Goal: Transaction & Acquisition: Purchase product/service

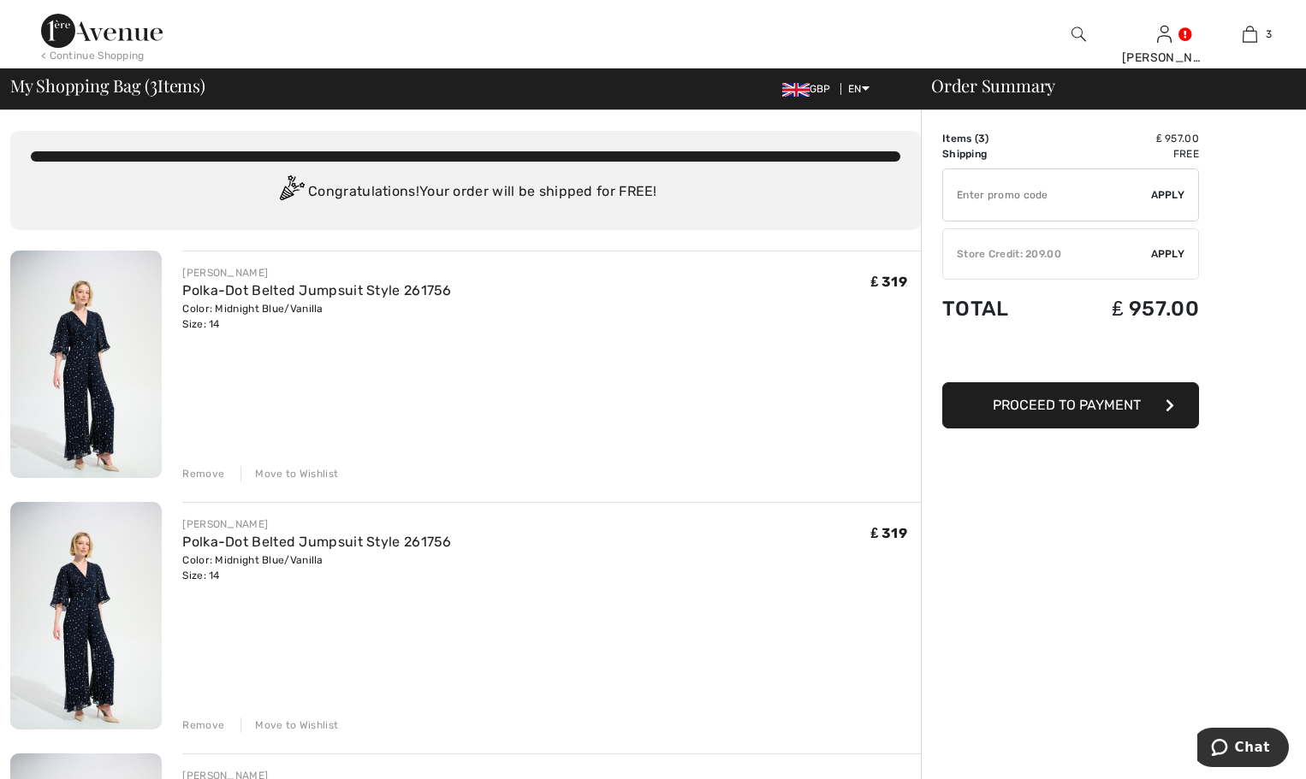
click at [196, 474] on div "Remove" at bounding box center [203, 473] width 42 height 15
click at [207, 467] on div "Remove" at bounding box center [203, 473] width 42 height 15
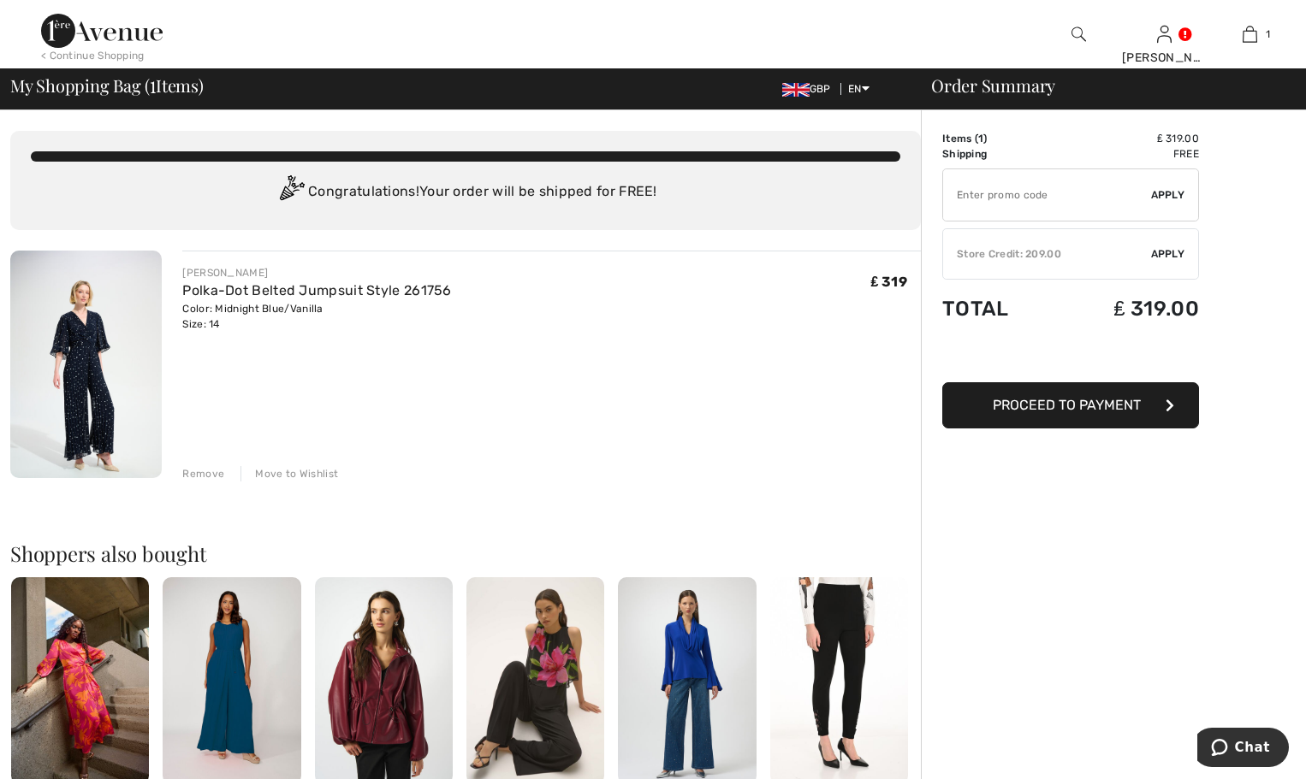
click at [959, 195] on input "TEXT" at bounding box center [1047, 194] width 208 height 51
click at [1164, 197] on span "Apply" at bounding box center [1168, 194] width 34 height 15
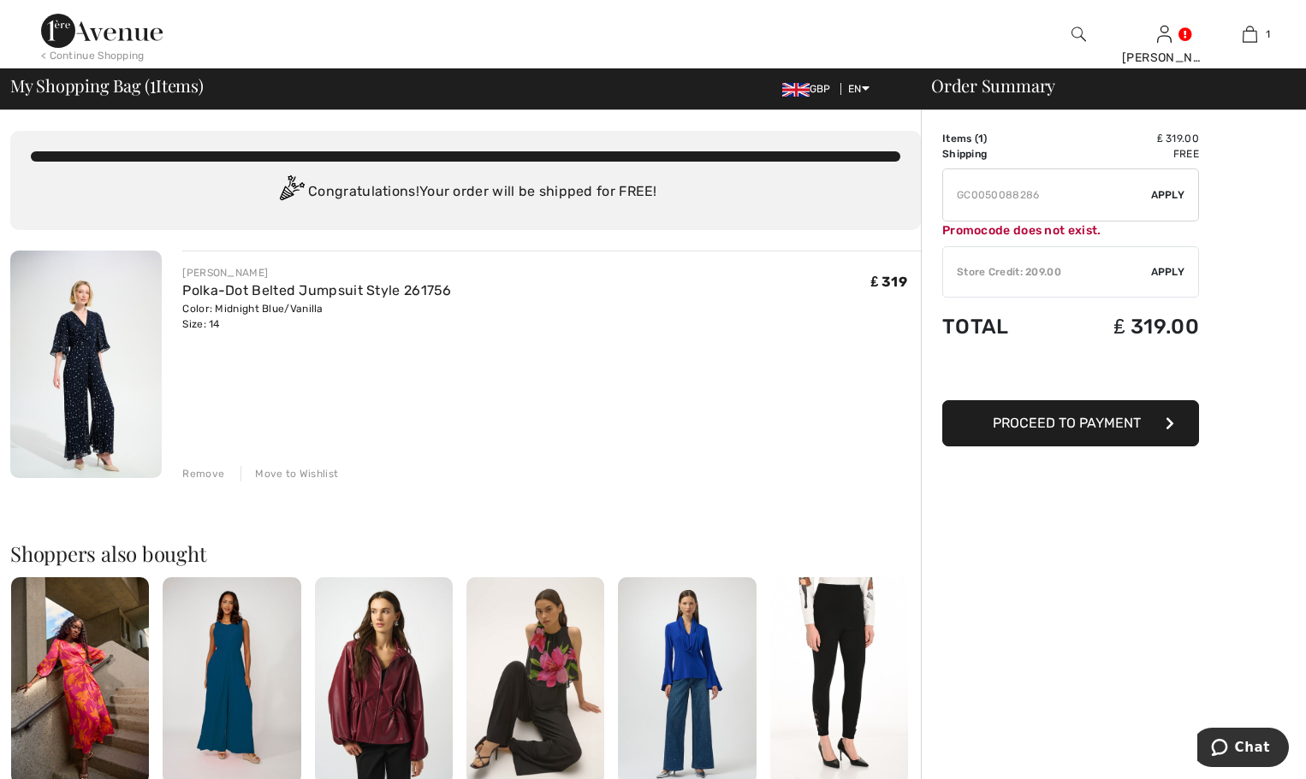
click at [983, 199] on input "TEXT" at bounding box center [1047, 194] width 208 height 51
click at [1004, 193] on input "TEXT" at bounding box center [1047, 194] width 208 height 51
type input "GC005088286"
click at [1161, 195] on span "Apply" at bounding box center [1168, 194] width 34 height 15
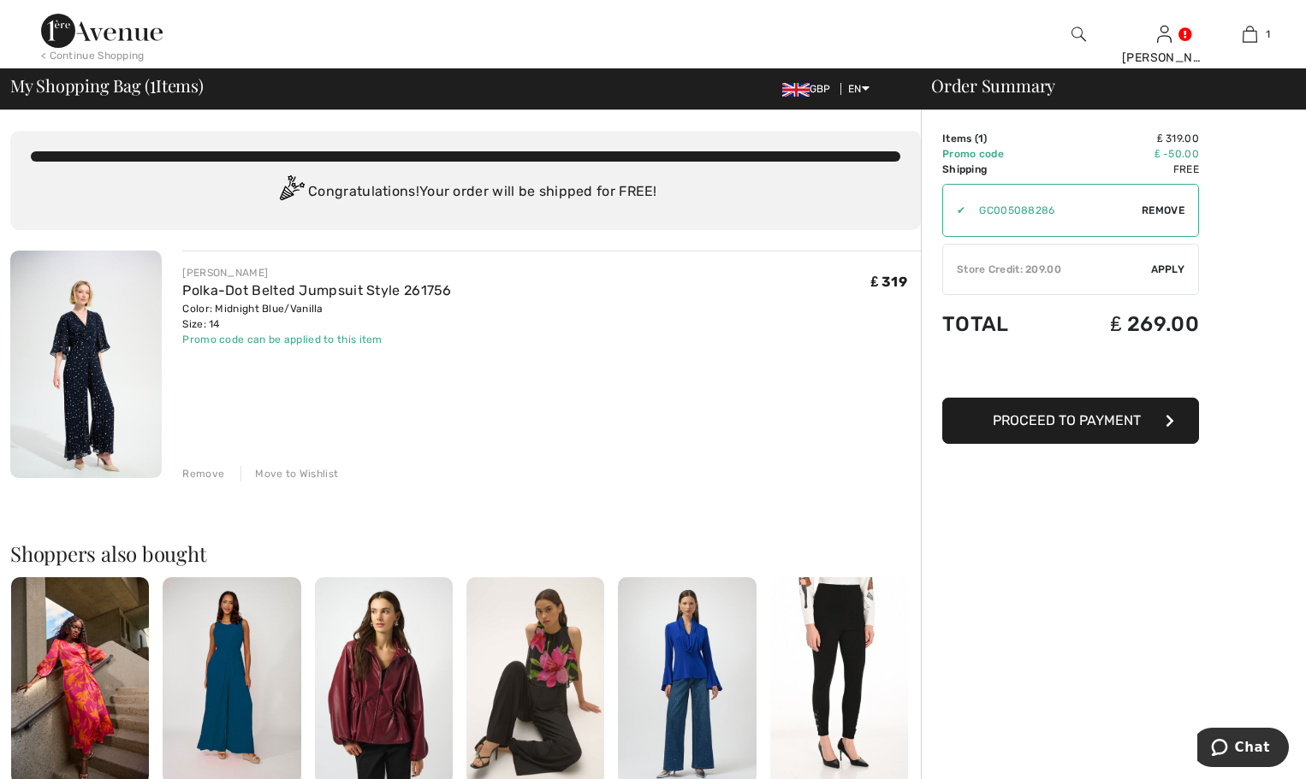
click at [1170, 270] on span "Apply" at bounding box center [1168, 269] width 34 height 15
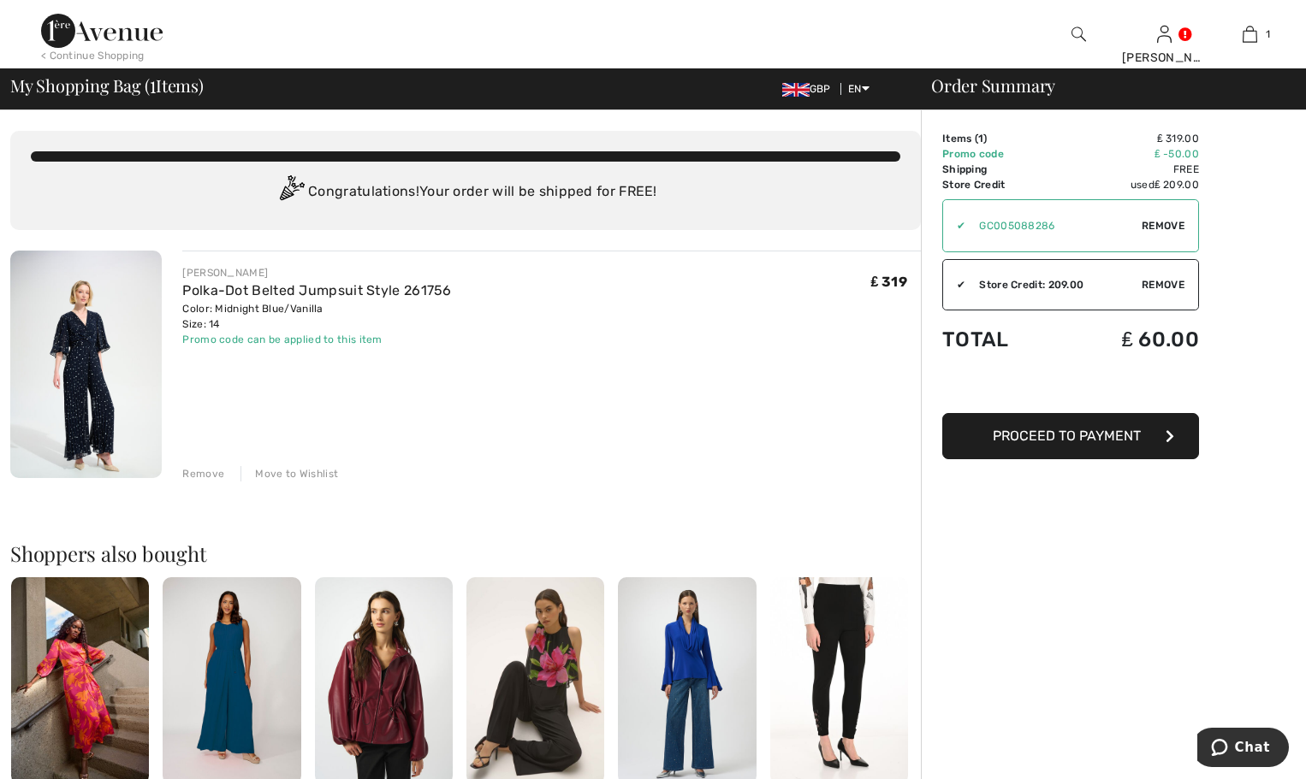
click at [1034, 438] on span "Proceed to Payment" at bounding box center [1067, 436] width 148 height 16
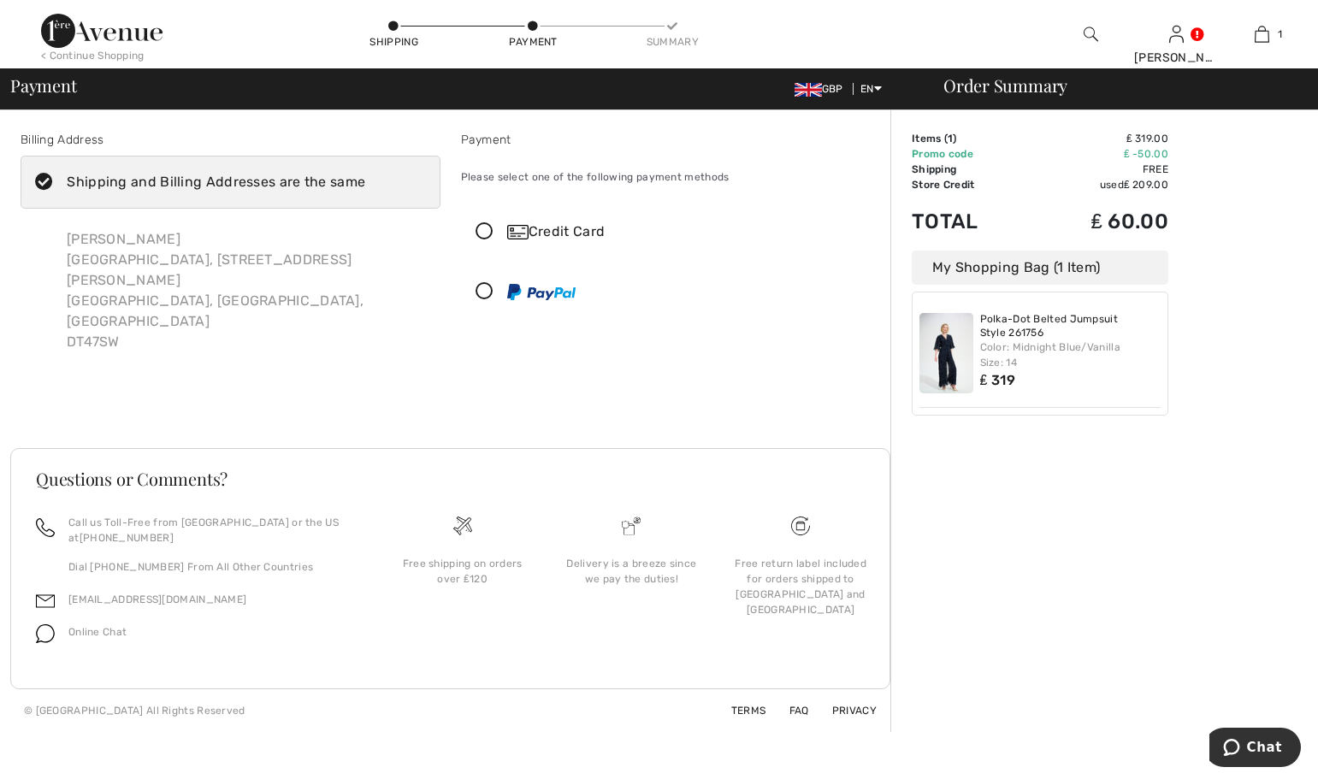
click at [482, 234] on icon at bounding box center [484, 232] width 45 height 18
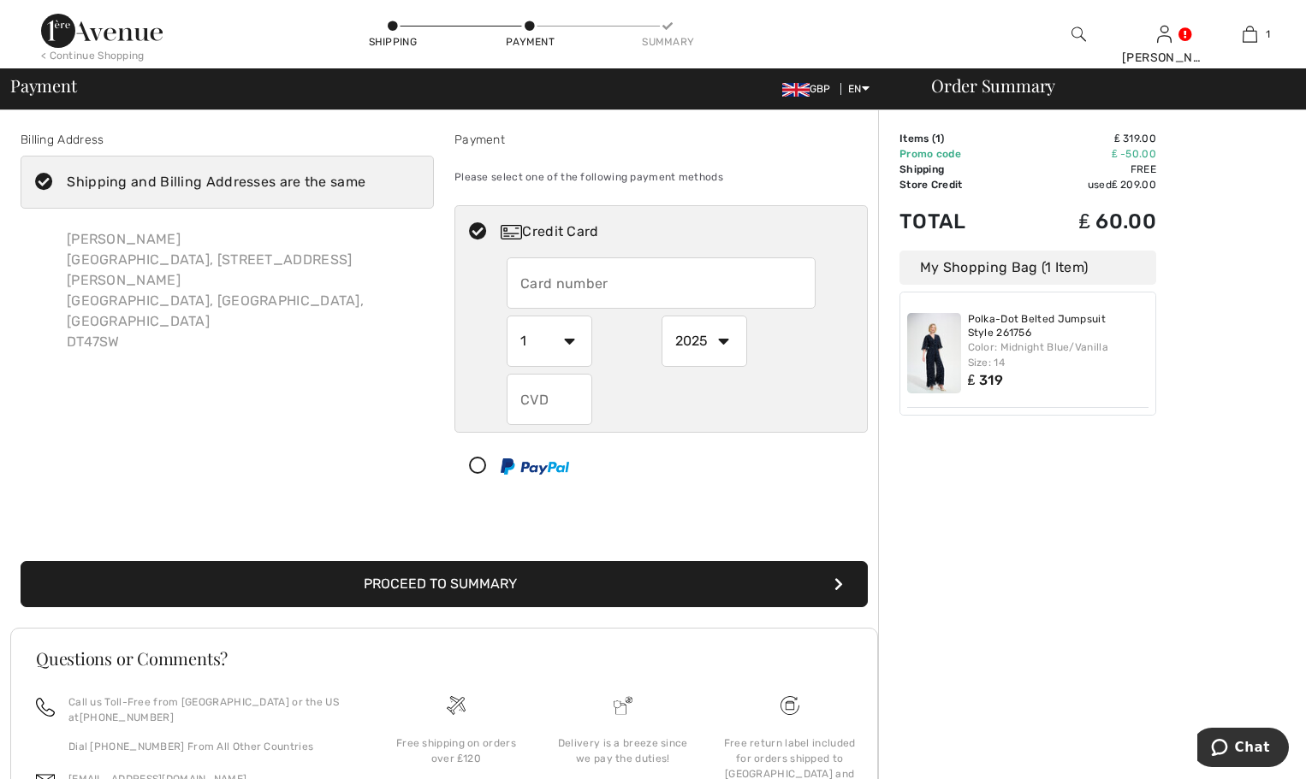
click at [518, 288] on input "text" at bounding box center [661, 283] width 309 height 51
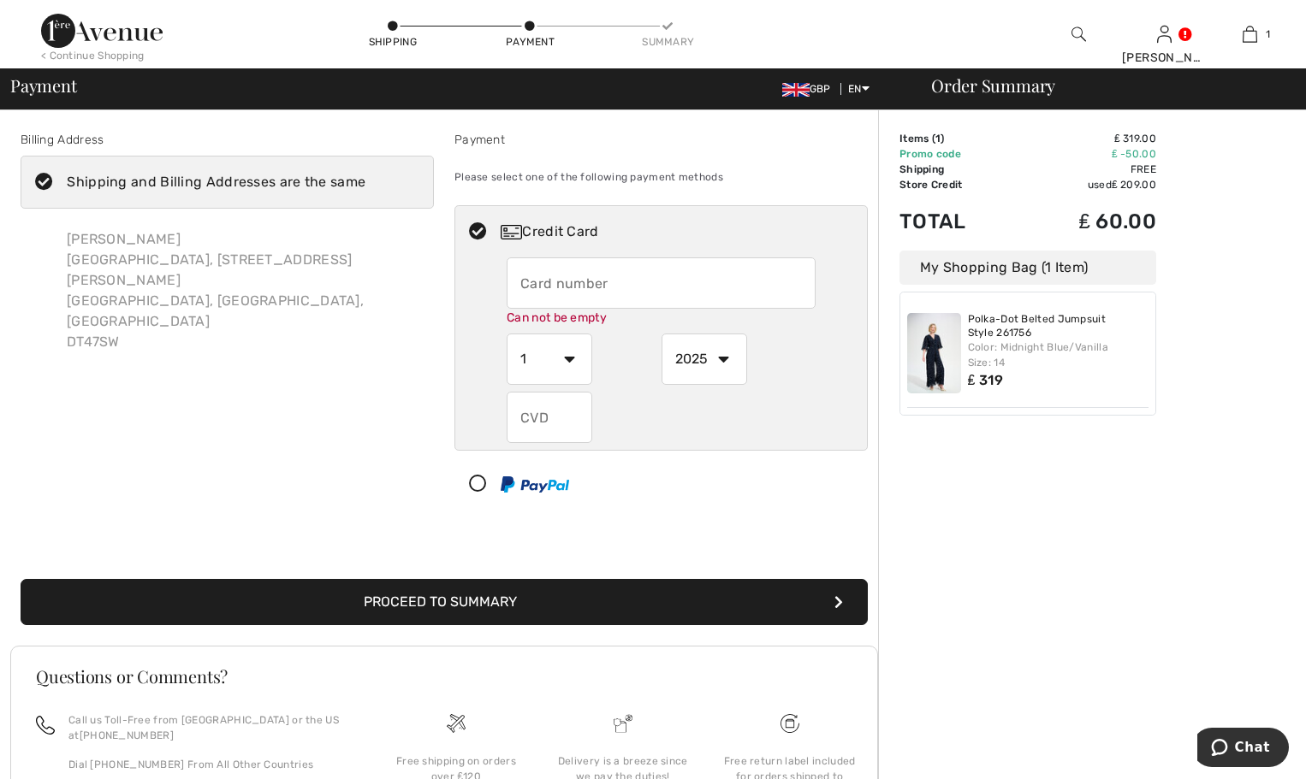
type input "[CREDIT_CARD_NUMBER]"
select select "2028"
type input "507"
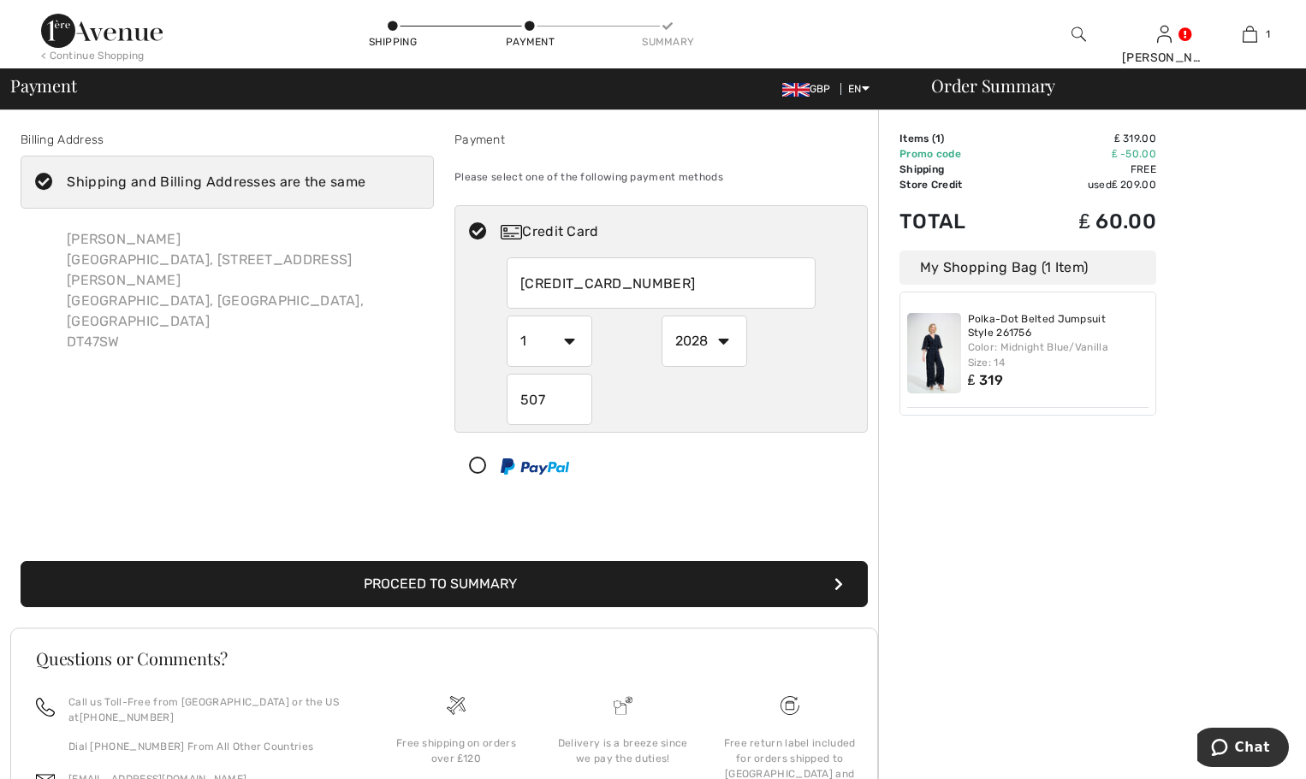
click at [464, 581] on button "Proceed to Summary" at bounding box center [444, 584] width 847 height 46
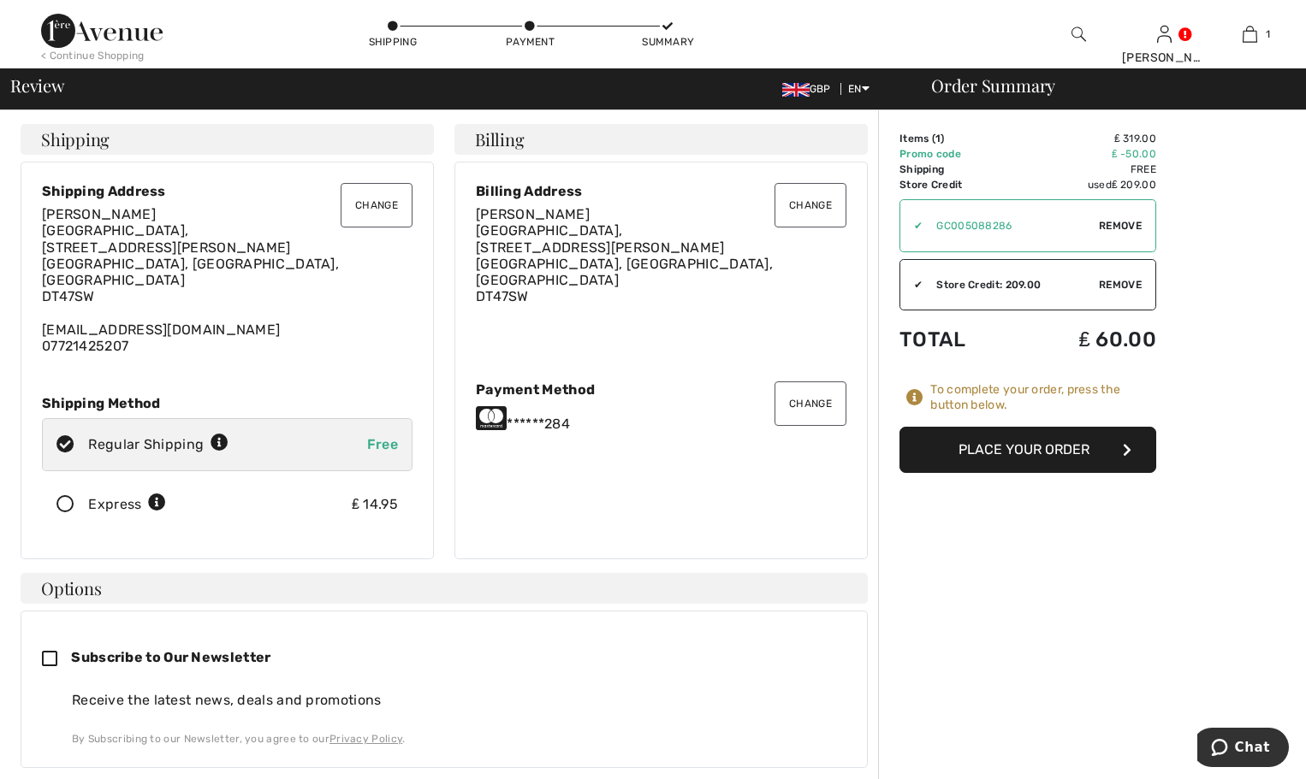
click at [981, 448] on button "Place Your Order" at bounding box center [1027, 450] width 257 height 46
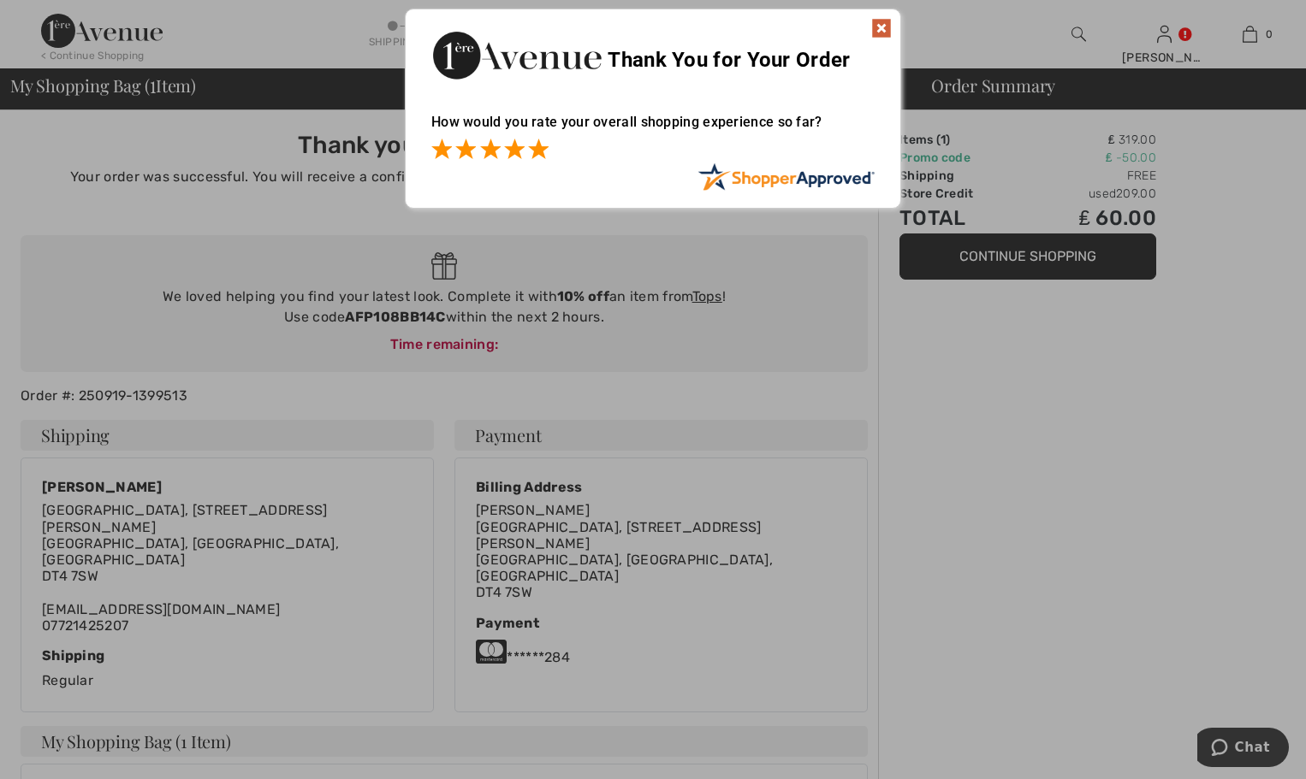
click at [539, 153] on span at bounding box center [538, 149] width 21 height 21
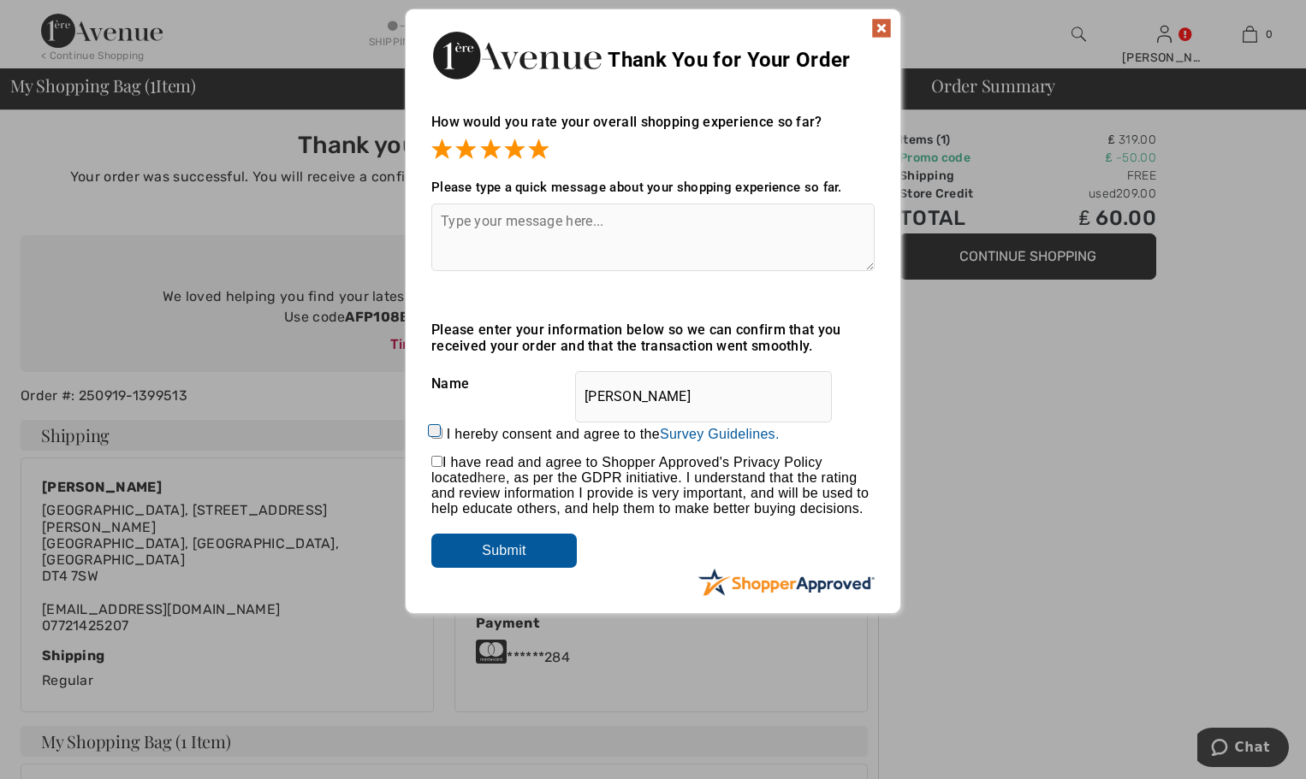
click at [503, 546] on input "Submit" at bounding box center [503, 551] width 145 height 34
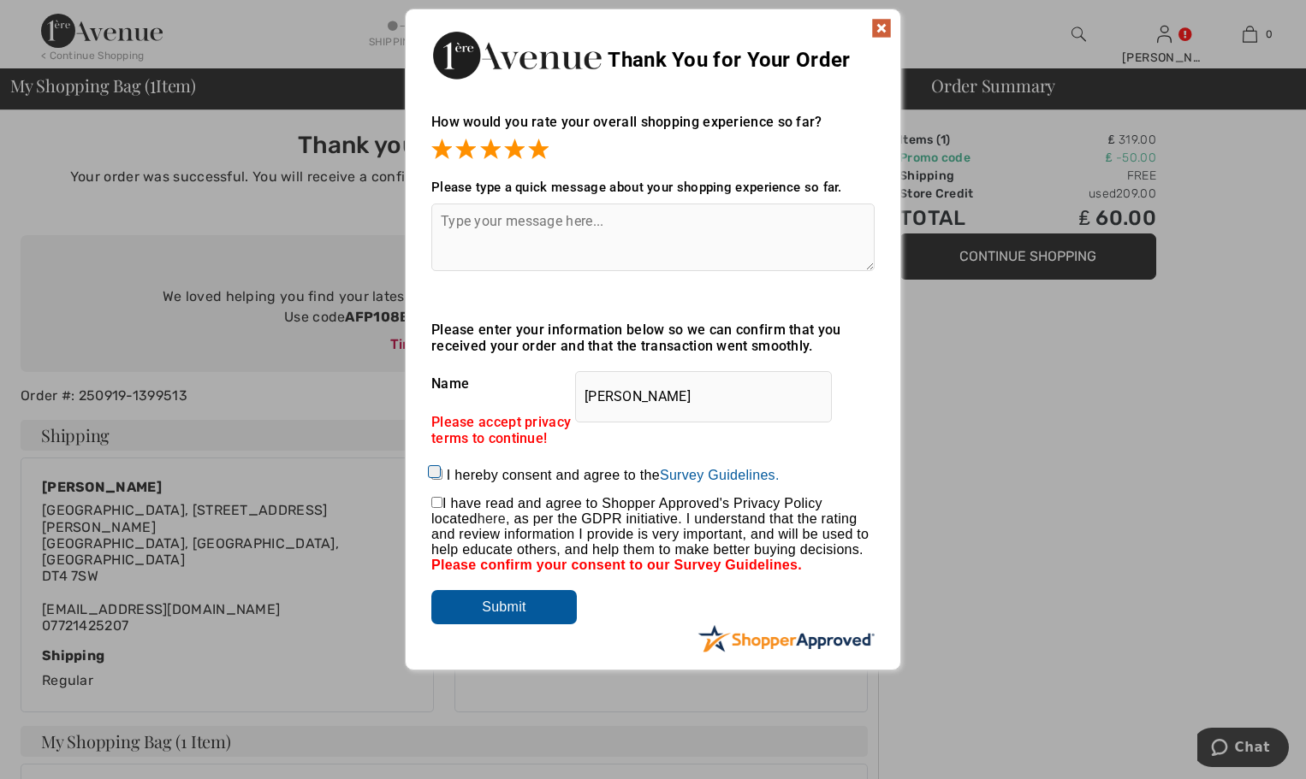
click at [885, 25] on img at bounding box center [881, 28] width 21 height 21
